Goal: Task Accomplishment & Management: Use online tool/utility

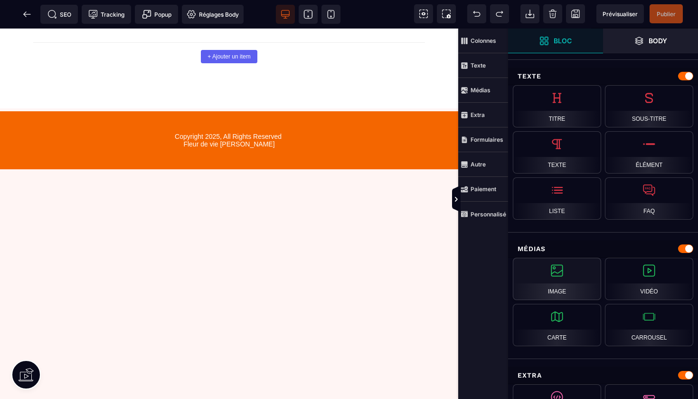
scroll to position [285, 0]
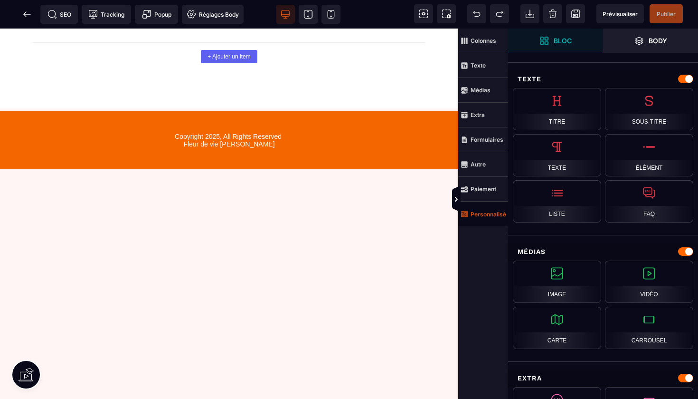
click at [483, 212] on strong "Personnalisé" at bounding box center [489, 213] width 36 height 7
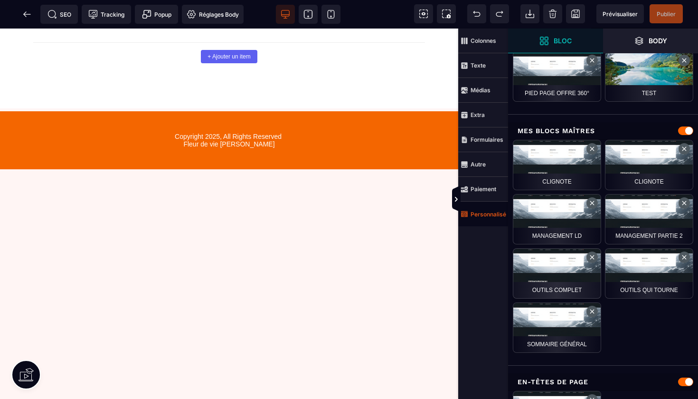
scroll to position [586, 0]
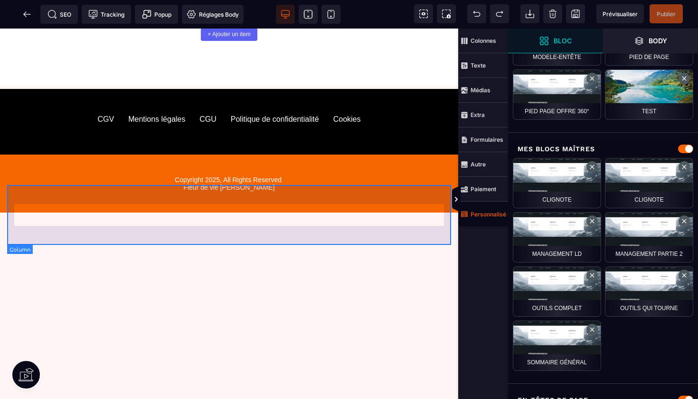
click at [324, 194] on div "Copyright 2025, All Rights Reserved Fleur de vie [PERSON_NAME]" at bounding box center [229, 183] width 444 height 58
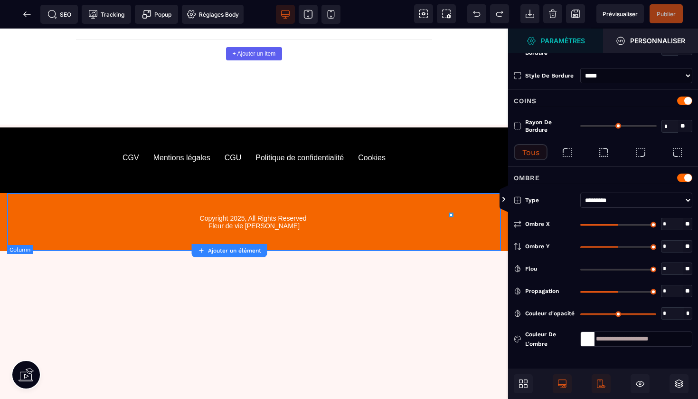
type input "*"
type input "***"
type input "**"
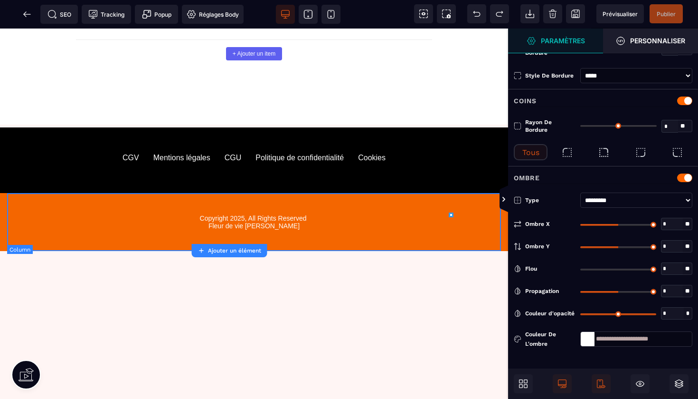
type input "**"
type input "*"
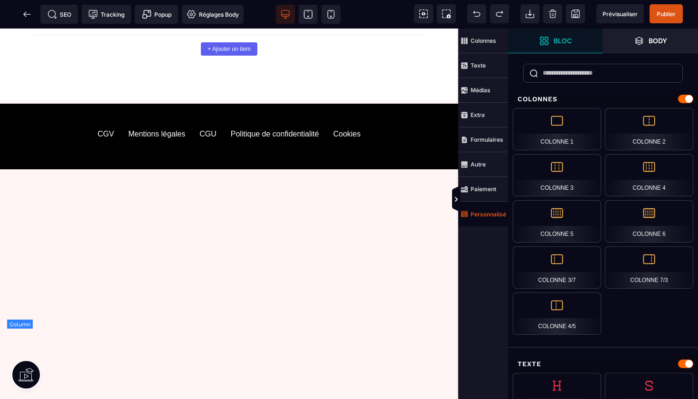
scroll to position [2131, 0]
click at [621, 9] on span "Prévisualiser" at bounding box center [621, 13] width 48 height 19
click at [626, 7] on span "Prévisualiser" at bounding box center [621, 13] width 48 height 19
click at [34, 18] on span at bounding box center [27, 14] width 19 height 19
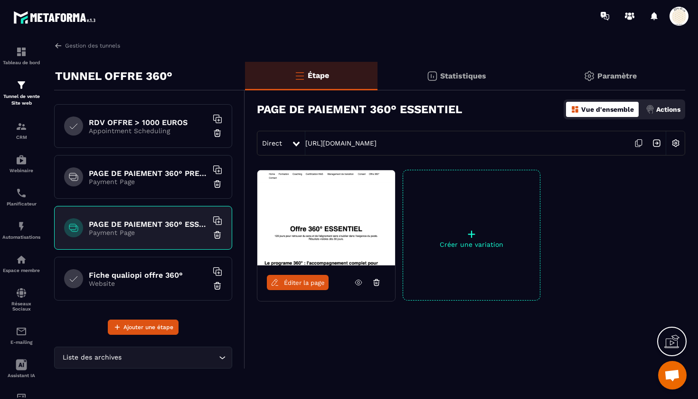
scroll to position [252, 0]
click at [152, 174] on h6 "PAGE DE PAIEMENT 360° PREMIUM" at bounding box center [148, 173] width 119 height 9
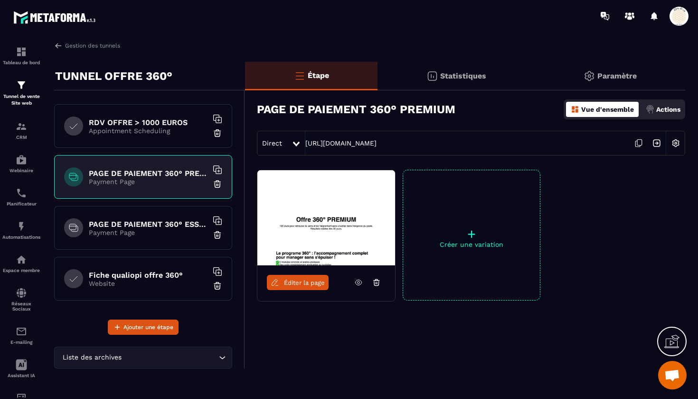
click at [296, 284] on span "Éditer la page" at bounding box center [304, 282] width 41 height 7
